Goal: Information Seeking & Learning: Learn about a topic

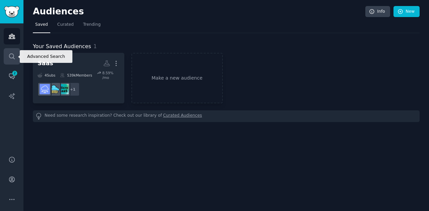
click at [11, 59] on icon "Sidebar" at bounding box center [11, 56] width 7 height 7
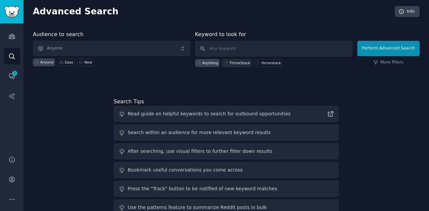
click at [240, 61] on div "ThriveStack" at bounding box center [239, 63] width 21 height 5
type input "ThriveStack"
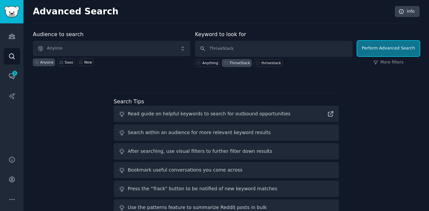
click at [383, 48] on button "Perform Advanced Search" at bounding box center [388, 48] width 62 height 15
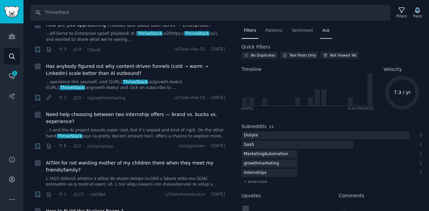
click at [322, 31] on span "Ask" at bounding box center [325, 31] width 7 height 6
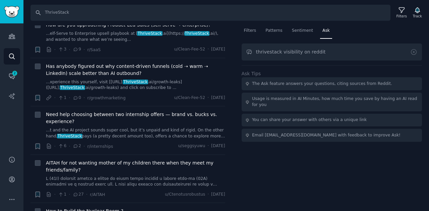
type input "thrivestack visibility on reddit"
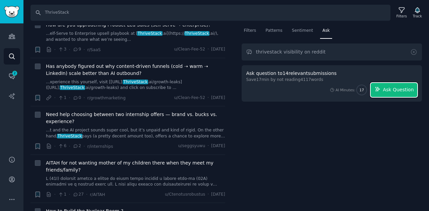
click at [385, 86] on span "Ask Question" at bounding box center [398, 89] width 31 height 7
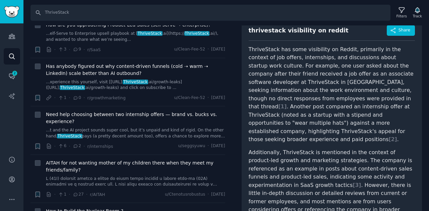
scroll to position [48, 0]
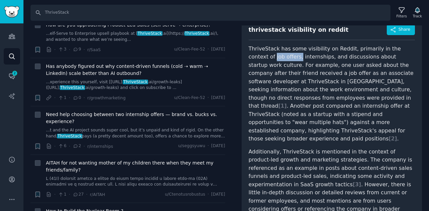
drag, startPoint x: 248, startPoint y: 57, endPoint x: 271, endPoint y: 60, distance: 24.0
click at [271, 60] on div "thrivestack visibility on reddit Share ThriveStack has some visibility on Reddi…" at bounding box center [332, 133] width 181 height 233
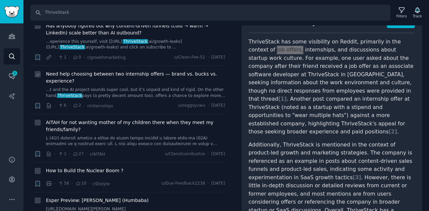
scroll to position [157, 0]
click at [140, 79] on span "Need help choosing between two internship offers — brand vs. bucks vs. experien…" at bounding box center [135, 78] width 179 height 14
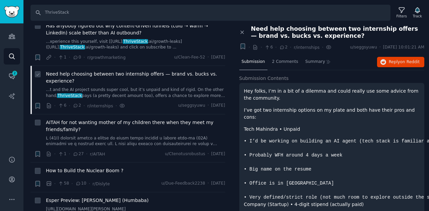
click at [61, 73] on span "Need help choosing between two internship offers — brand vs. bucks vs. experien…" at bounding box center [135, 78] width 179 height 14
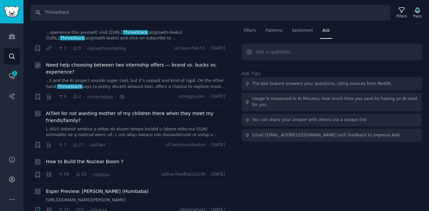
scroll to position [166, 0]
click at [95, 79] on link "...t and the AI project sounds super cool, but it’s unpaid and kind of rigid. O…" at bounding box center [135, 84] width 179 height 12
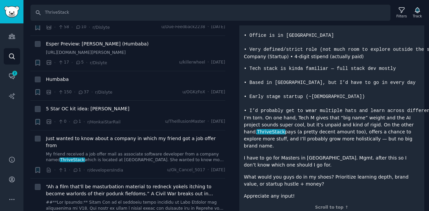
scroll to position [314, 0]
click at [143, 144] on span "Just wanted to know about a company in which my friend got a job offer from" at bounding box center [135, 142] width 179 height 14
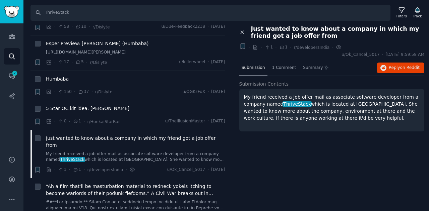
click at [240, 32] on icon at bounding box center [242, 32] width 6 height 6
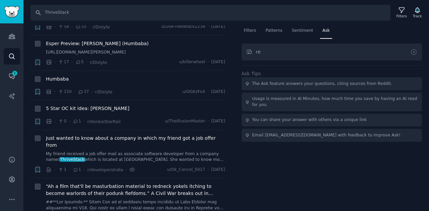
type input "r"
type input "thrivestack reddit visibilty"
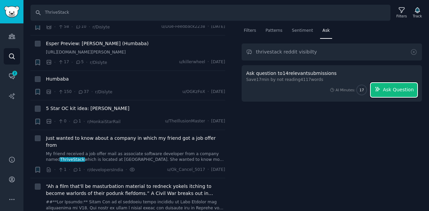
click at [403, 86] on span "Ask Question" at bounding box center [398, 89] width 31 height 7
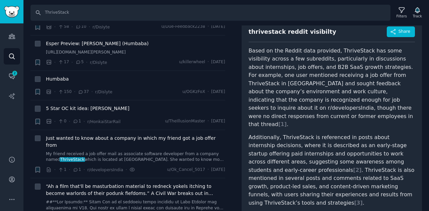
scroll to position [46, 0]
drag, startPoint x: 284, startPoint y: 67, endPoint x: 345, endPoint y: 68, distance: 61.0
click at [345, 68] on p "Based on the Reddit data provided, ThriveStack has some visibility across a few…" at bounding box center [332, 88] width 167 height 82
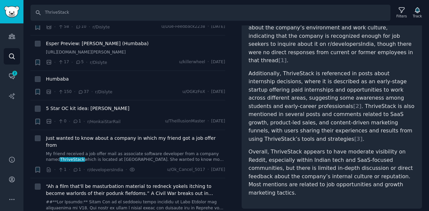
scroll to position [112, 0]
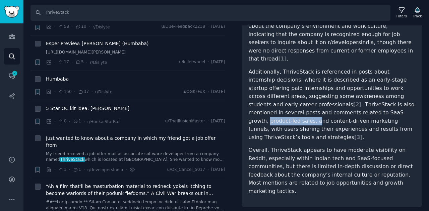
drag, startPoint x: 331, startPoint y: 96, endPoint x: 374, endPoint y: 98, distance: 43.3
click at [374, 98] on p "Additionally, ThriveStack is referenced in posts about internship decisions, wh…" at bounding box center [332, 105] width 167 height 74
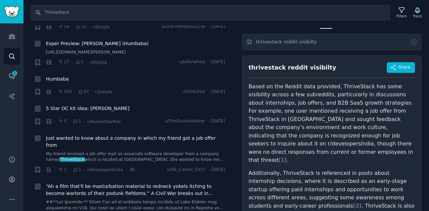
scroll to position [0, 0]
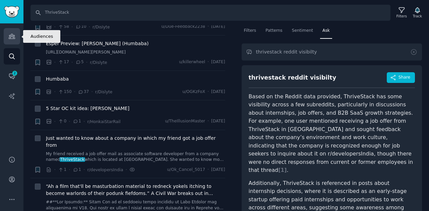
click at [10, 39] on icon "Sidebar" at bounding box center [12, 36] width 6 height 5
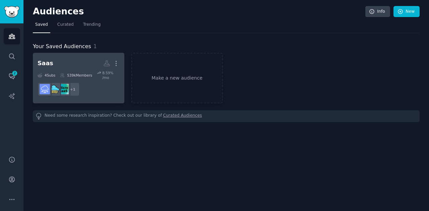
click at [67, 63] on h2 "Saas More" at bounding box center [79, 64] width 82 height 12
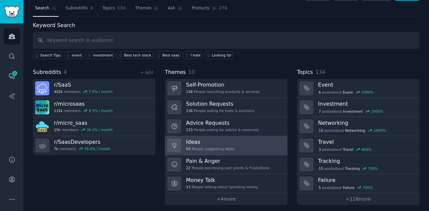
scroll to position [18, 0]
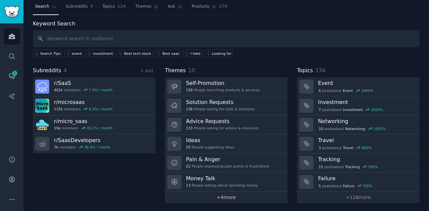
click at [230, 195] on link "+ 4 more" at bounding box center [226, 198] width 123 height 12
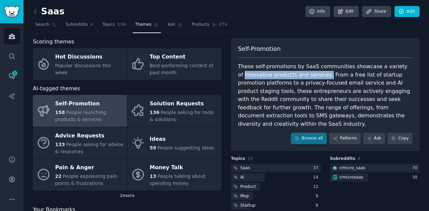
drag, startPoint x: 237, startPoint y: 75, endPoint x: 313, endPoint y: 76, distance: 76.8
click at [313, 76] on div "Self-Promotion These self-promotions by SaaS communities showcase a variety of …" at bounding box center [325, 95] width 189 height 114
